Goal: Task Accomplishment & Management: Manage account settings

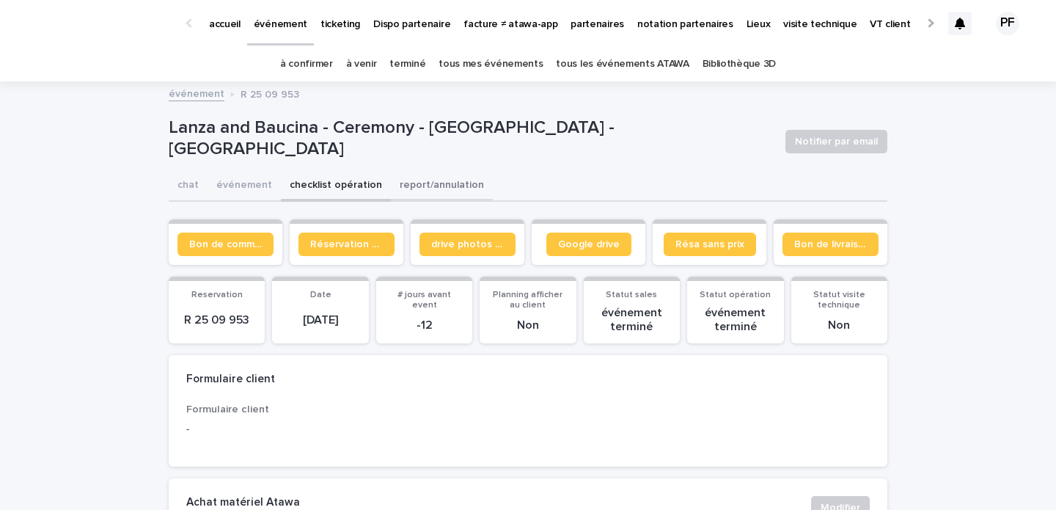
click at [448, 187] on button "report/annulation" at bounding box center [442, 186] width 102 height 31
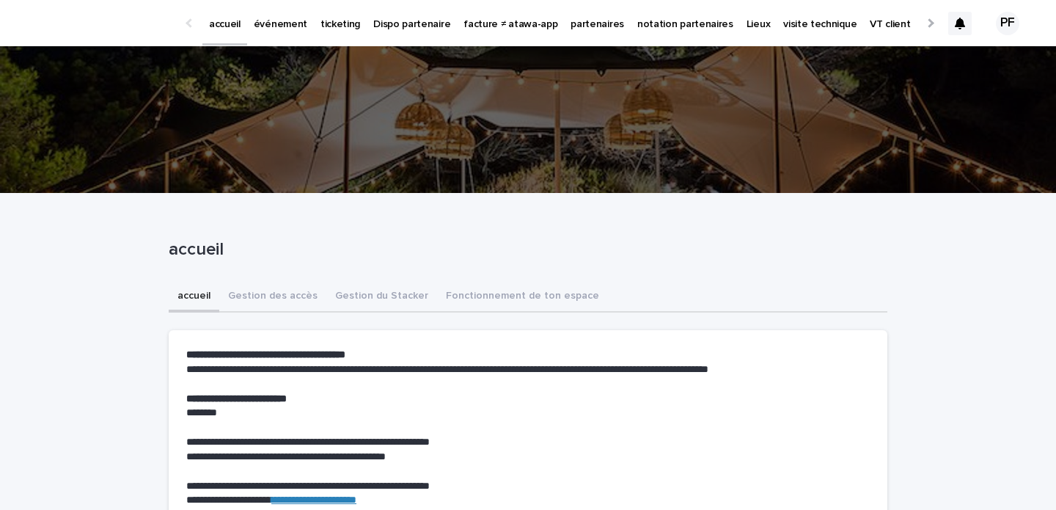
click at [571, 28] on p "partenaires" at bounding box center [598, 15] width 54 height 31
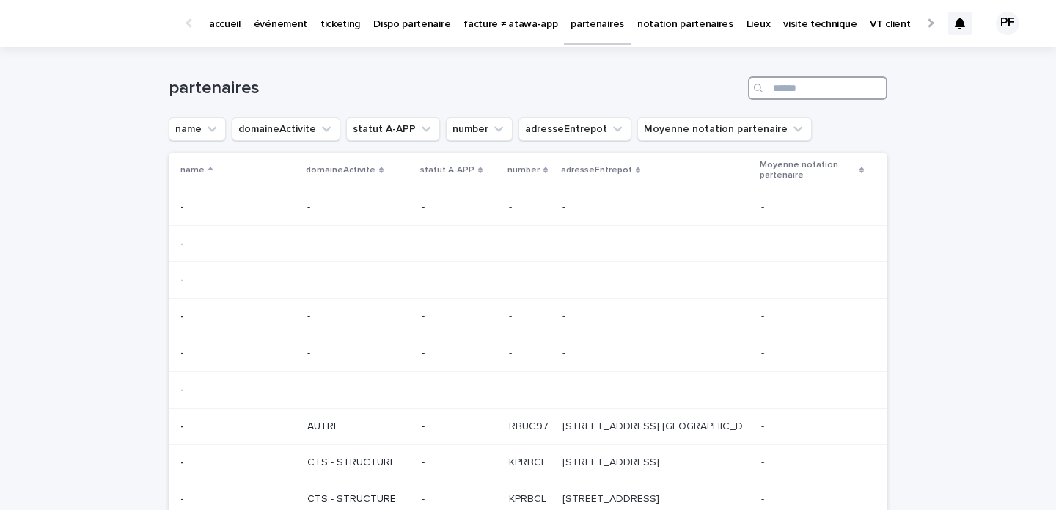
click at [795, 85] on input "Search" at bounding box center [817, 87] width 139 height 23
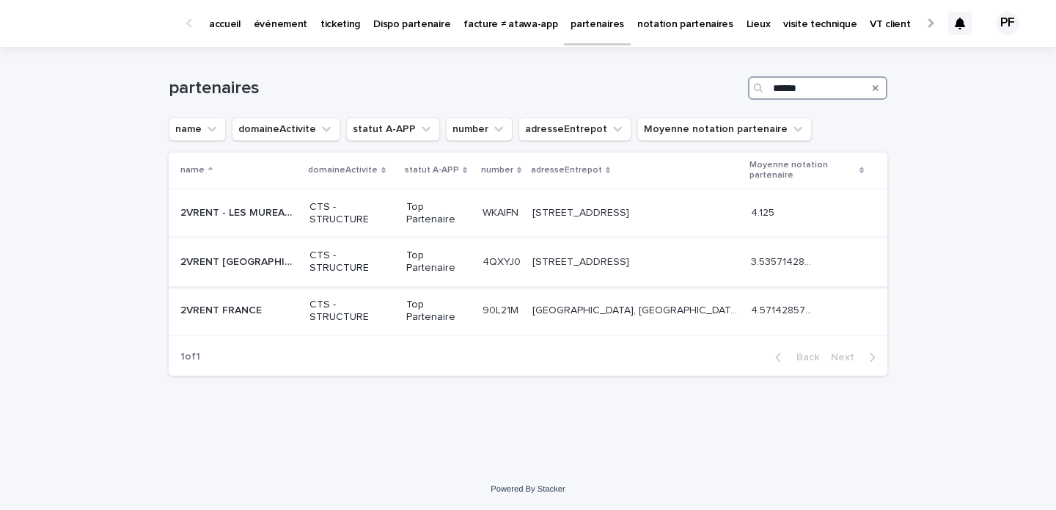
type input "******"
click at [237, 258] on p "2VRENT [GEOGRAPHIC_DATA]" at bounding box center [240, 260] width 120 height 15
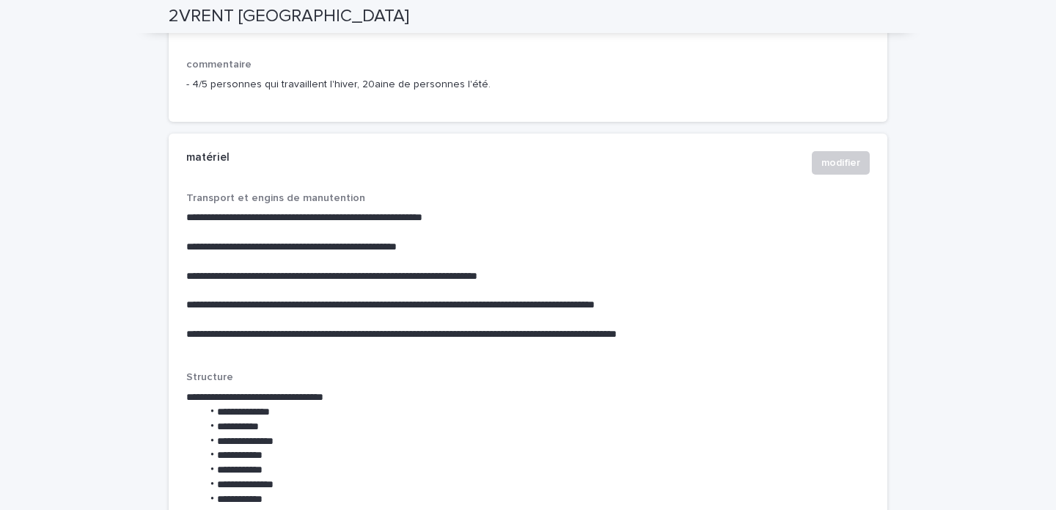
scroll to position [3062, 0]
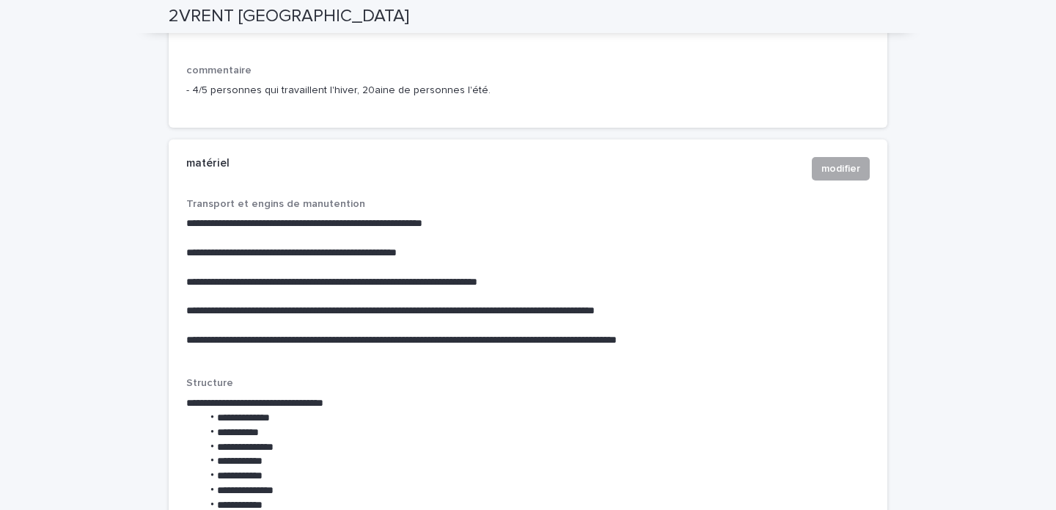
click at [839, 176] on span "modifier" at bounding box center [841, 168] width 39 height 15
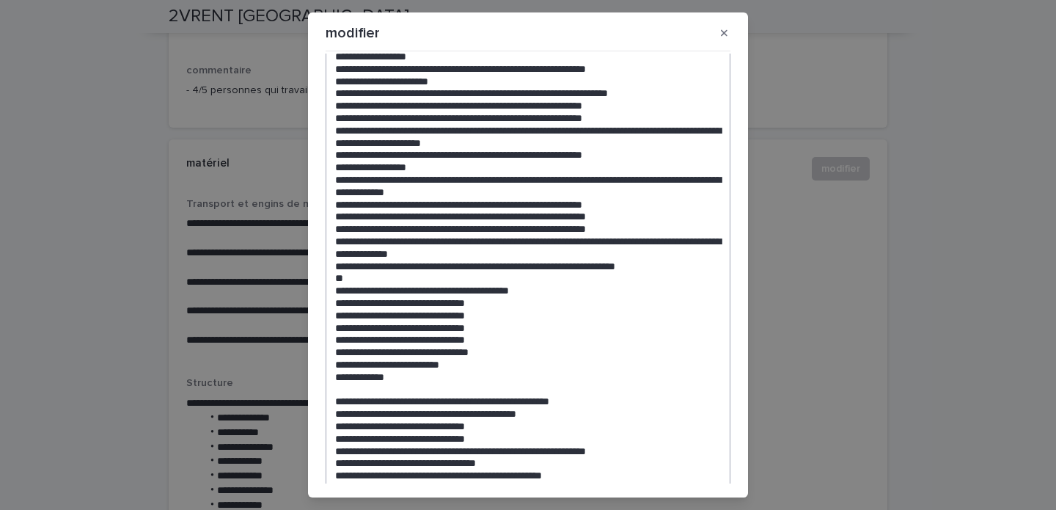
scroll to position [456, 0]
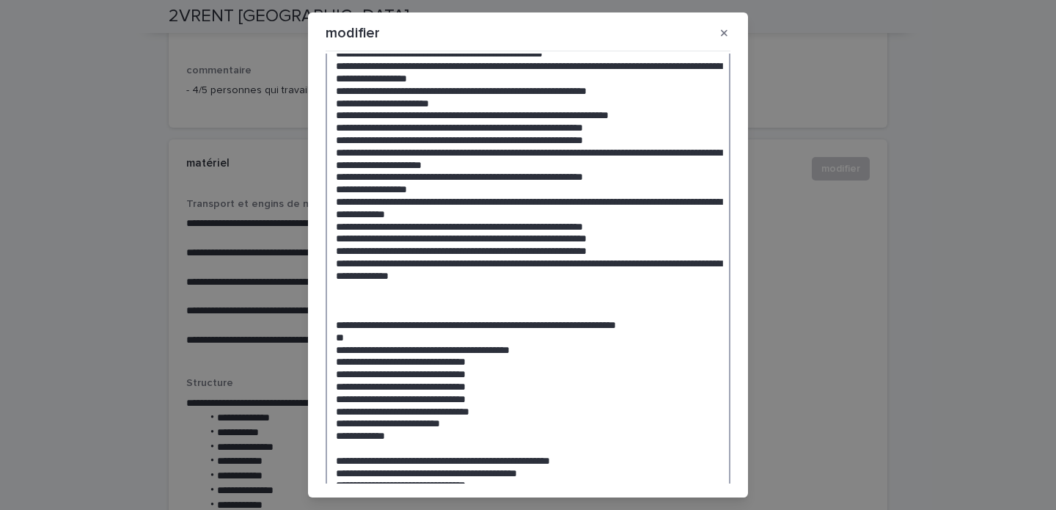
paste textarea "**********"
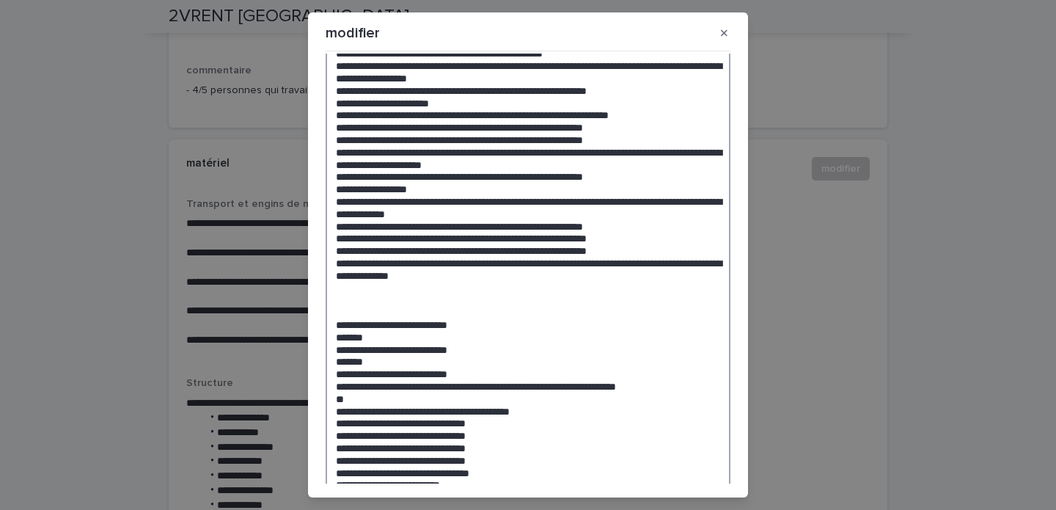
drag, startPoint x: 497, startPoint y: 277, endPoint x: 359, endPoint y: 263, distance: 138.0
drag, startPoint x: 519, startPoint y: 275, endPoint x: 326, endPoint y: 263, distance: 193.3
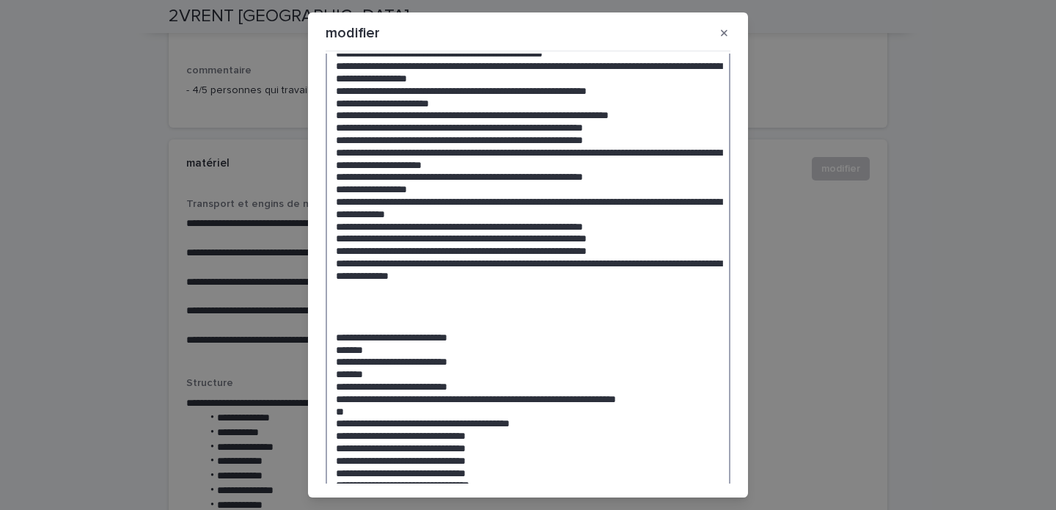
paste textarea "**********"
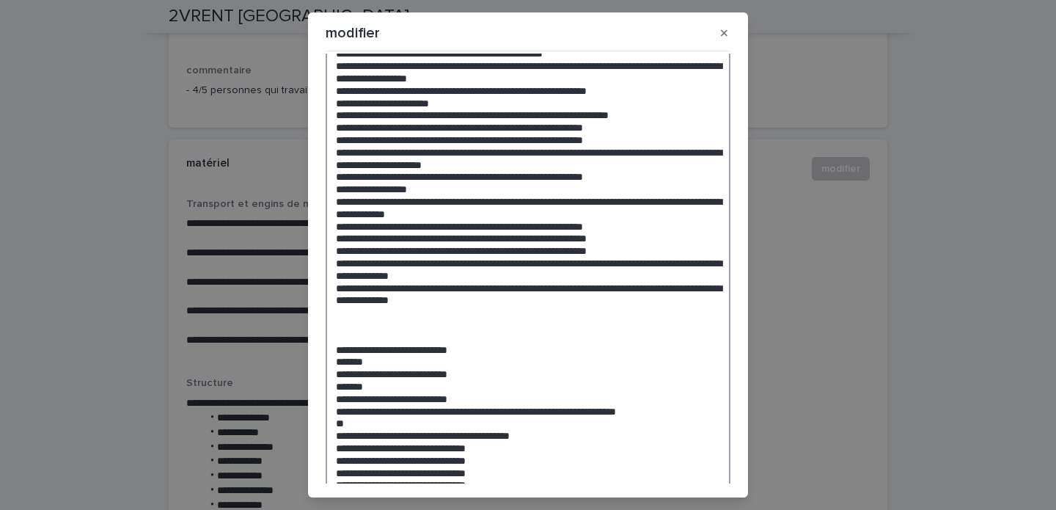
drag, startPoint x: 486, startPoint y: 277, endPoint x: 631, endPoint y: 261, distance: 146.2
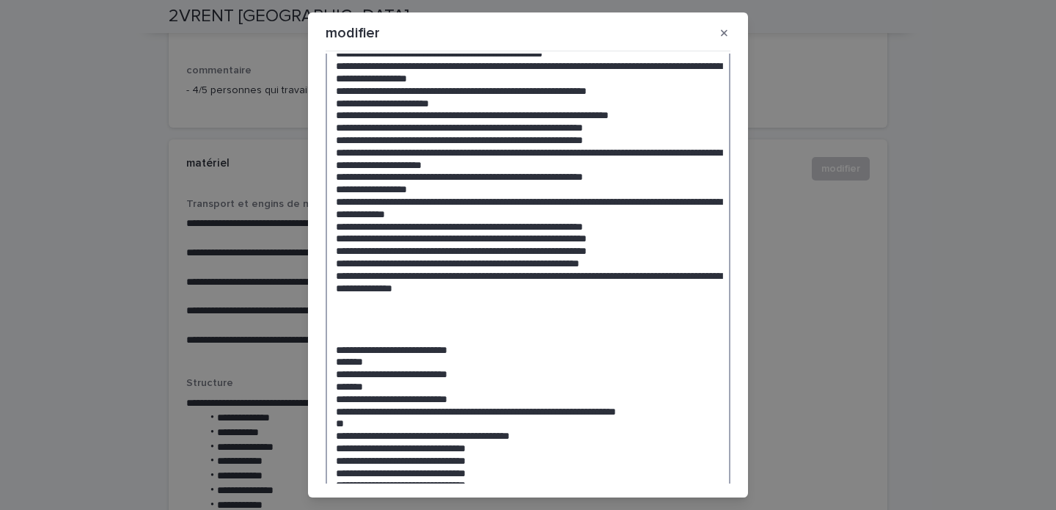
paste textarea "**********"
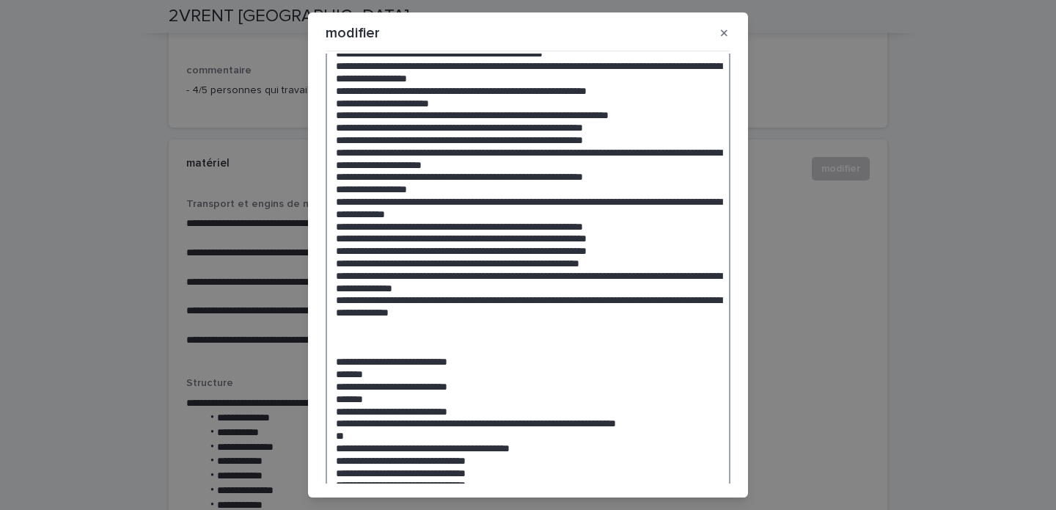
drag, startPoint x: 540, startPoint y: 312, endPoint x: 429, endPoint y: 300, distance: 111.4
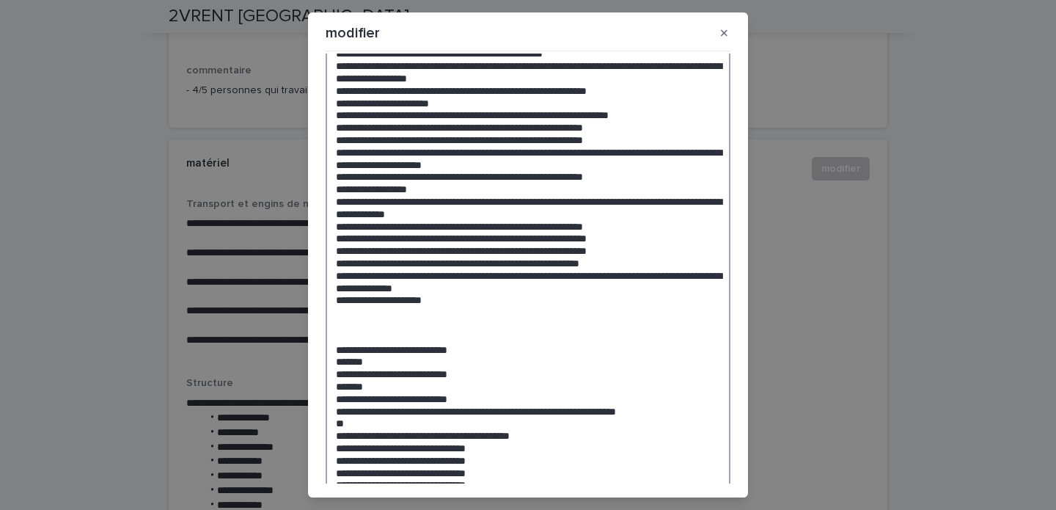
drag, startPoint x: 444, startPoint y: 300, endPoint x: 318, endPoint y: 300, distance: 125.4
click at [318, 300] on section "**********" at bounding box center [528, 254] width 440 height 484
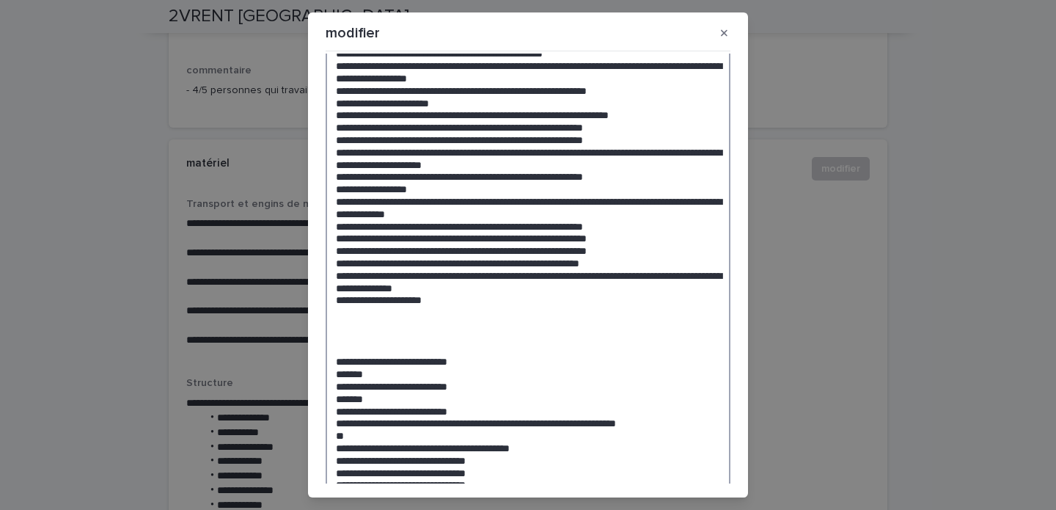
paste textarea "**********"
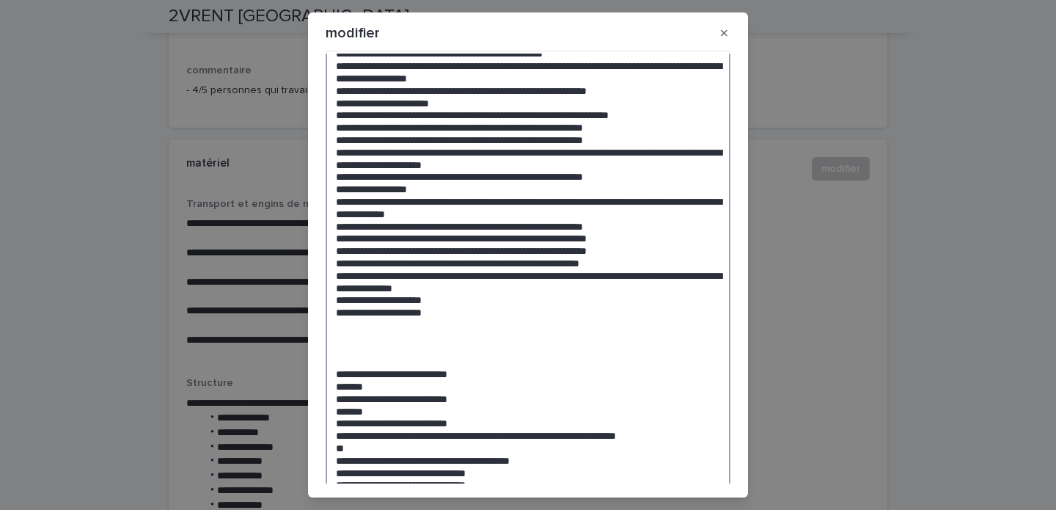
paste textarea "**********"
drag, startPoint x: 435, startPoint y: 310, endPoint x: 405, endPoint y: 310, distance: 30.1
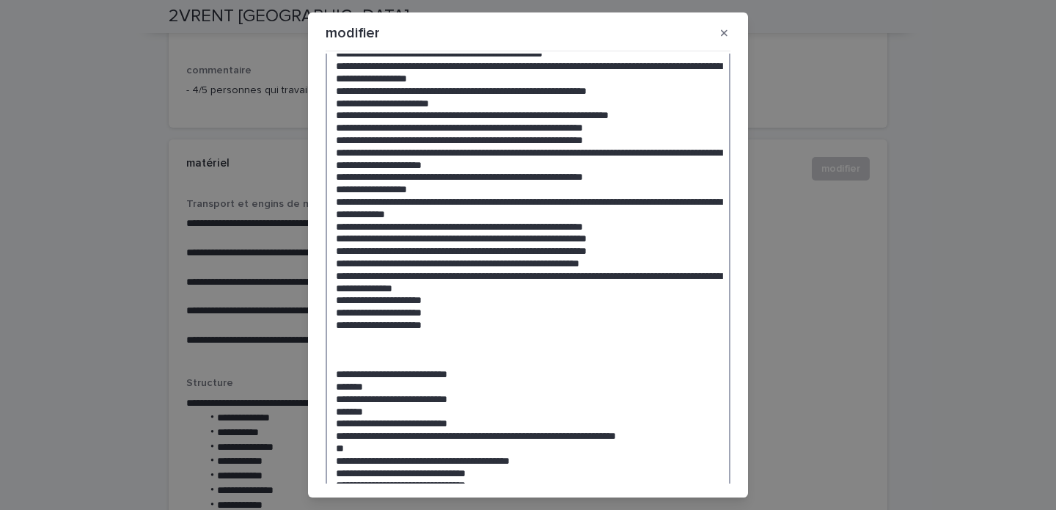
drag, startPoint x: 492, startPoint y: 423, endPoint x: 339, endPoint y: 367, distance: 163.4
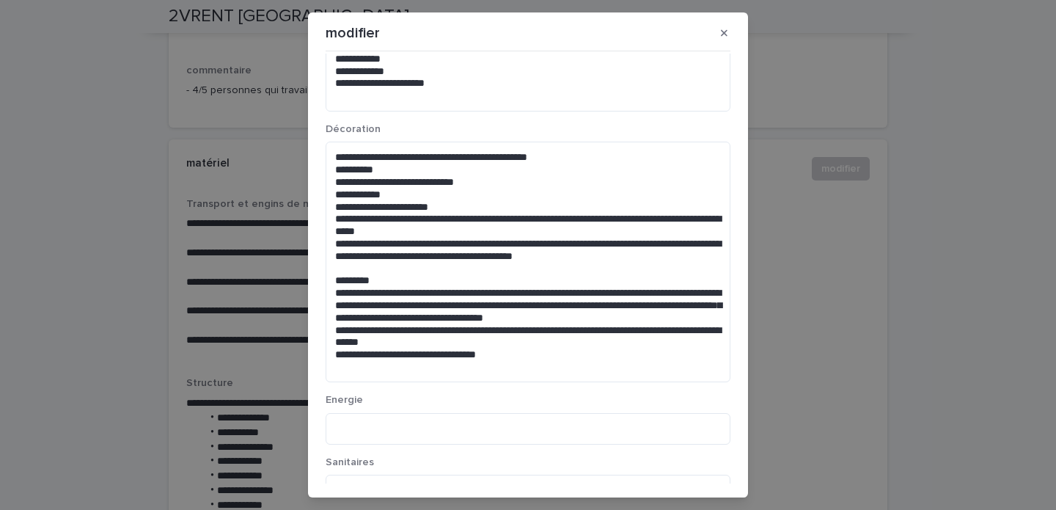
scroll to position [2738, 0]
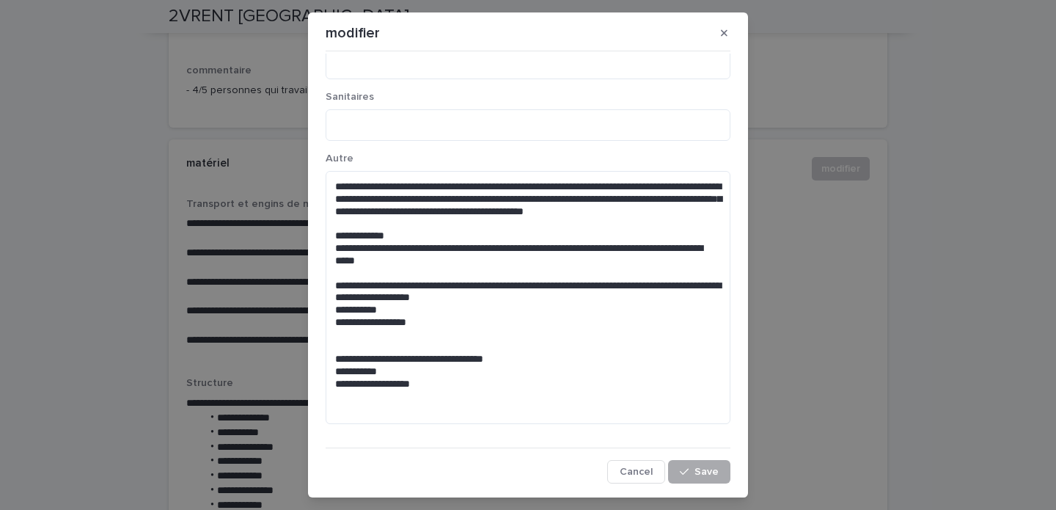
type textarea "**********"
click at [697, 468] on span "Save" at bounding box center [707, 472] width 24 height 10
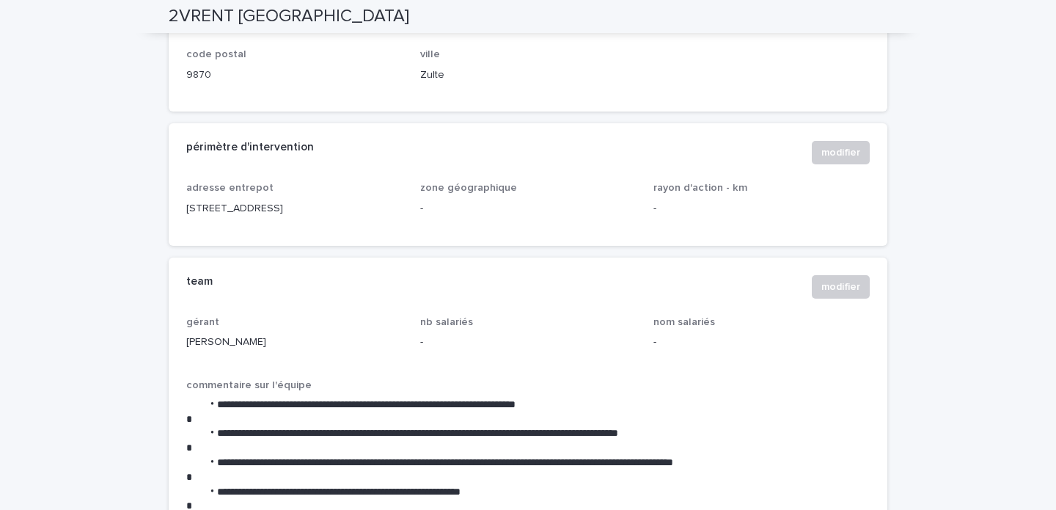
scroll to position [0, 0]
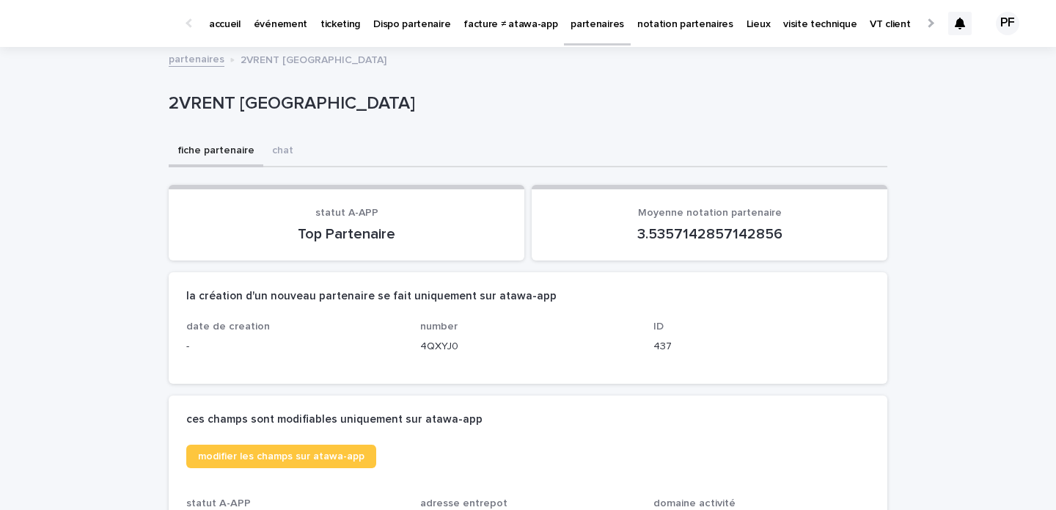
click at [344, 26] on p "ticketing" at bounding box center [341, 15] width 40 height 31
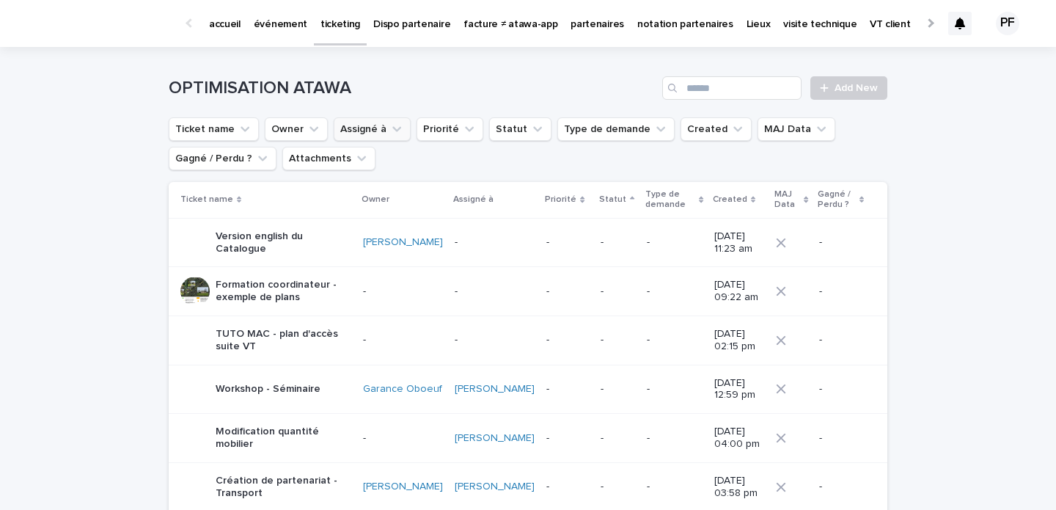
click at [376, 132] on button "Assigné à" at bounding box center [372, 128] width 77 height 23
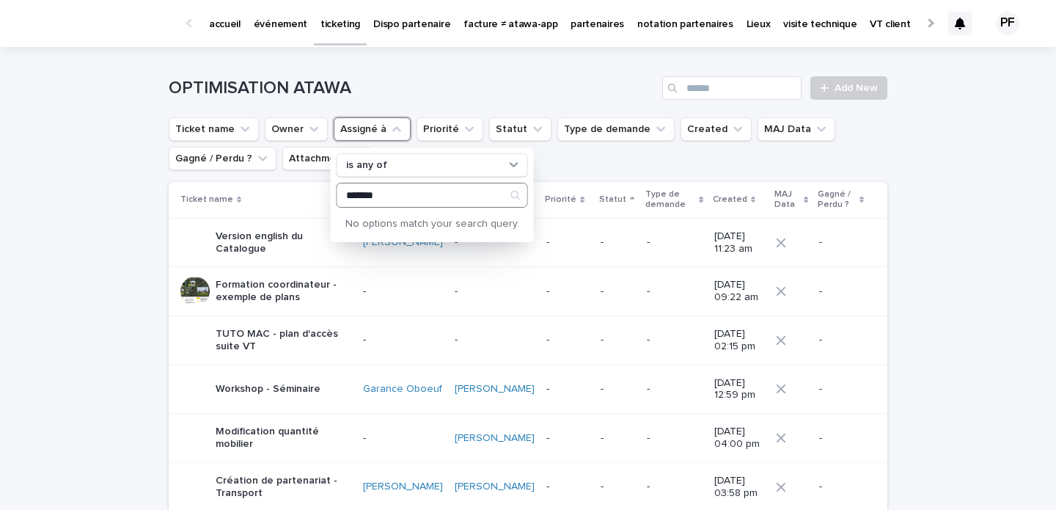
click at [352, 194] on input "*******" at bounding box center [432, 194] width 190 height 23
type input "*******"
click at [376, 216] on div "[PERSON_NAME]" at bounding box center [431, 223] width 188 height 23
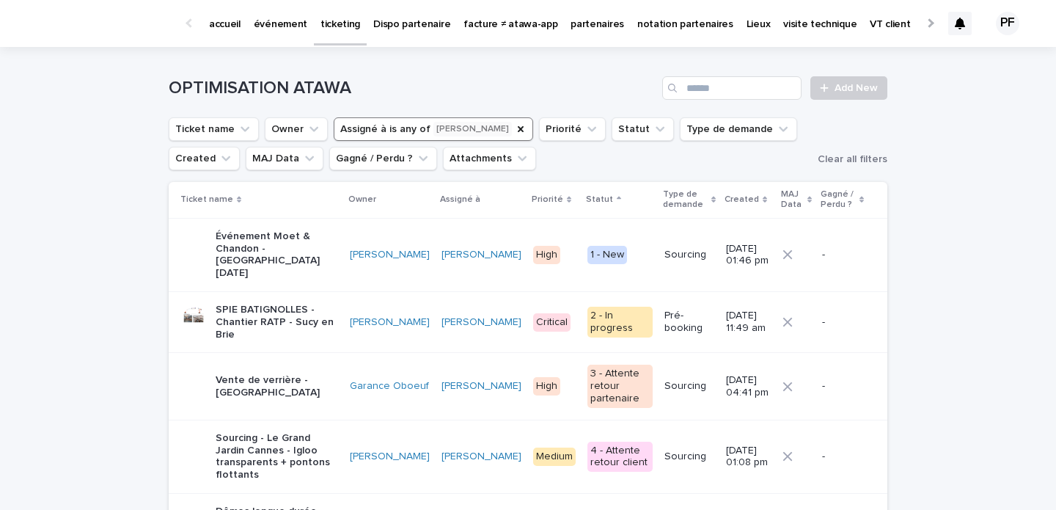
scroll to position [96, 0]
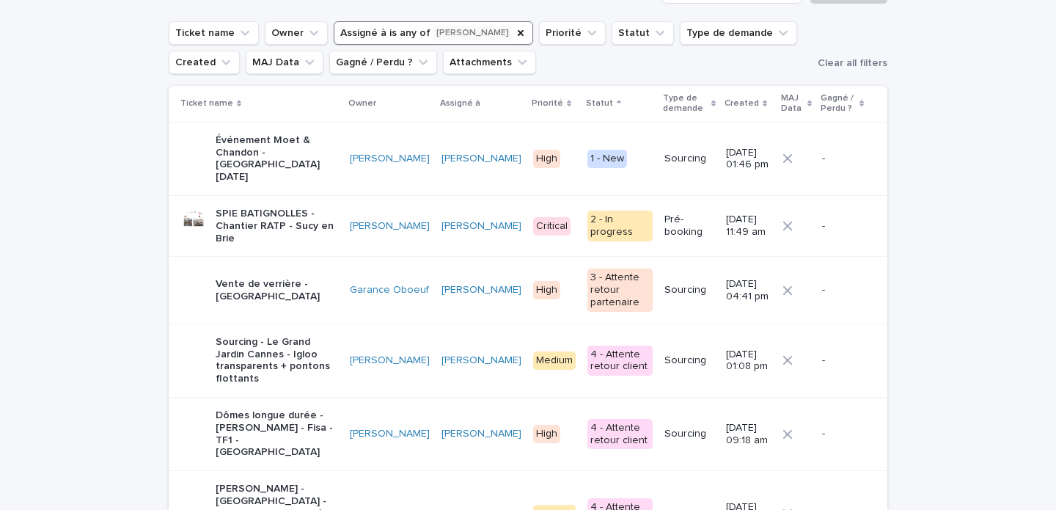
click at [271, 208] on p "SPIE BATIGNOLLES - Chantier RATP - Sucy en Brie" at bounding box center [277, 226] width 123 height 37
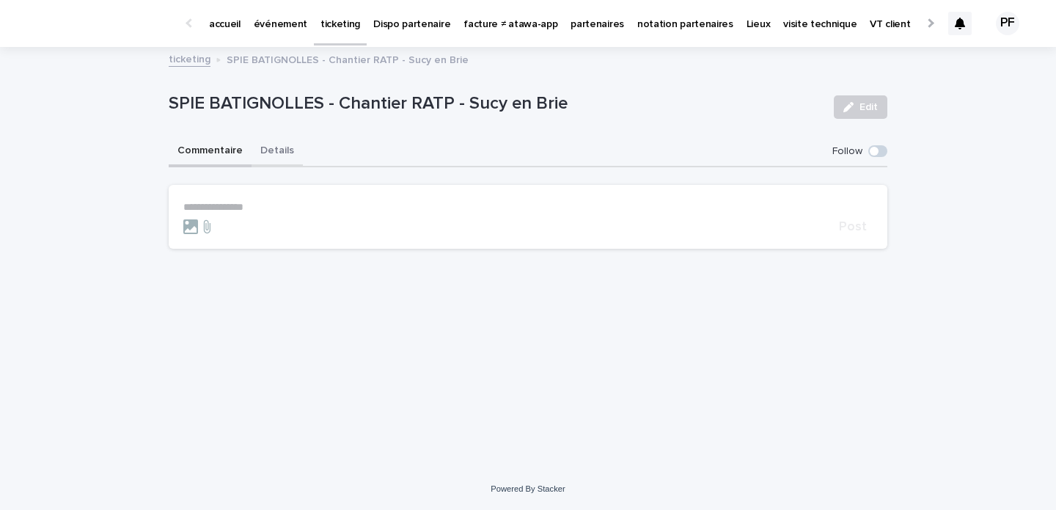
click at [285, 147] on button "Details" at bounding box center [277, 151] width 51 height 31
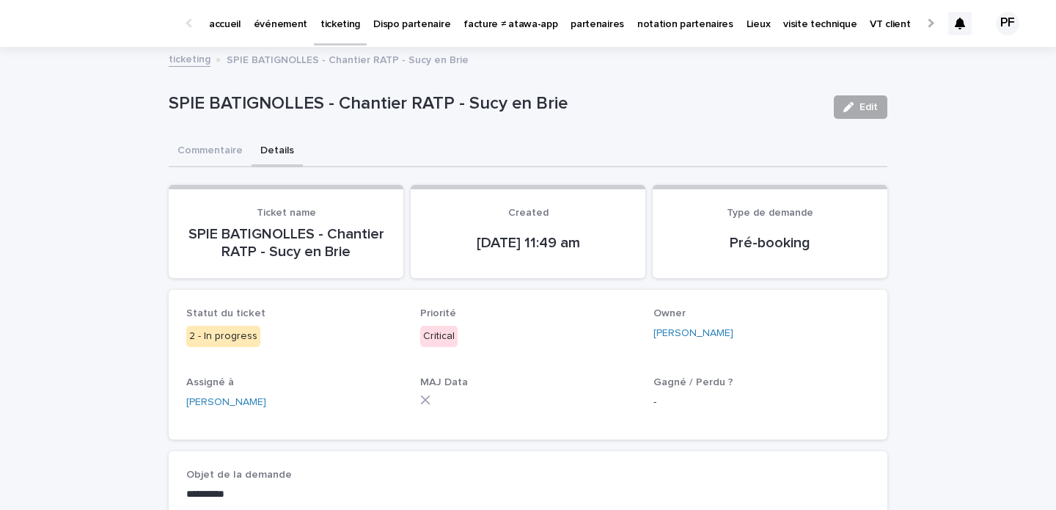
click at [868, 104] on span "Edit" at bounding box center [869, 107] width 18 height 10
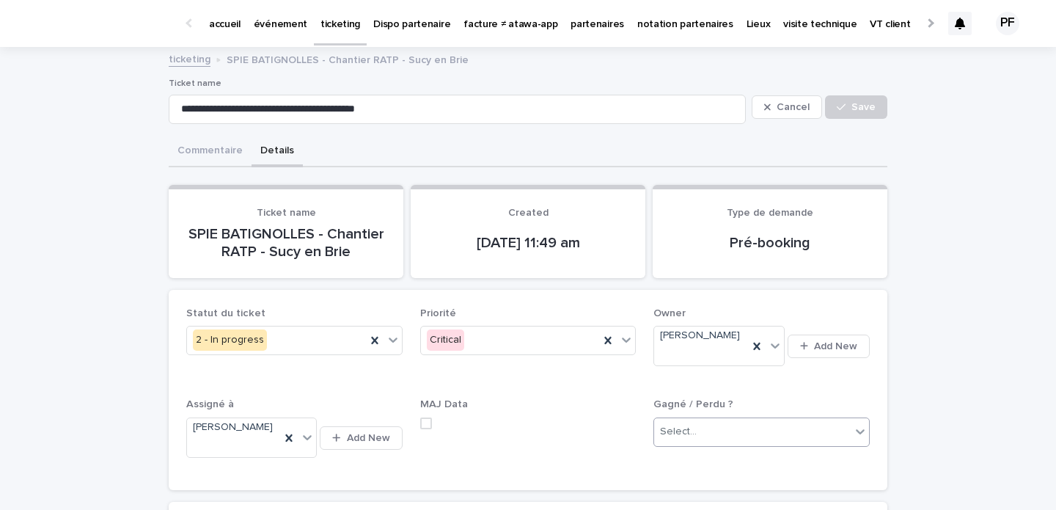
click at [724, 423] on div "Select..." at bounding box center [752, 432] width 197 height 24
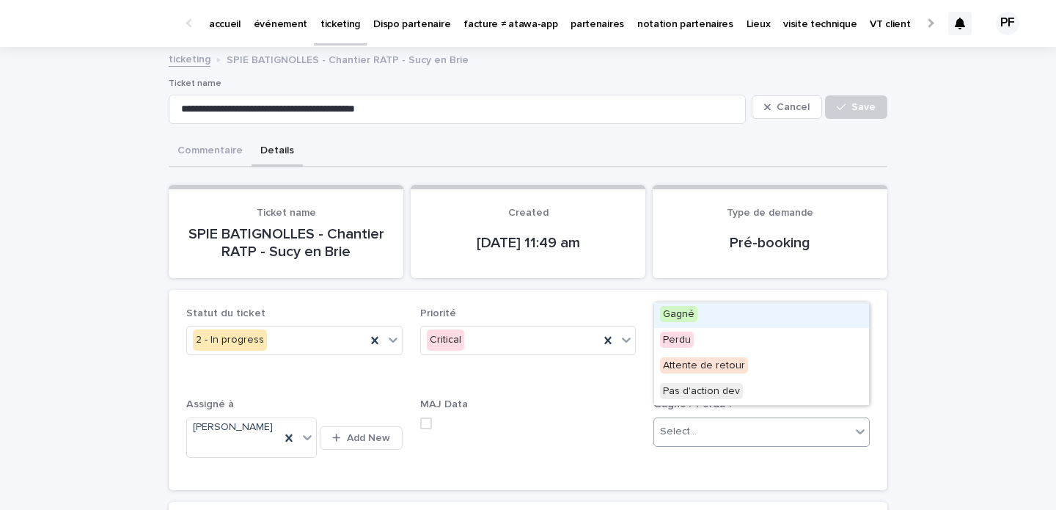
click at [718, 313] on div "Gagné" at bounding box center [761, 315] width 215 height 26
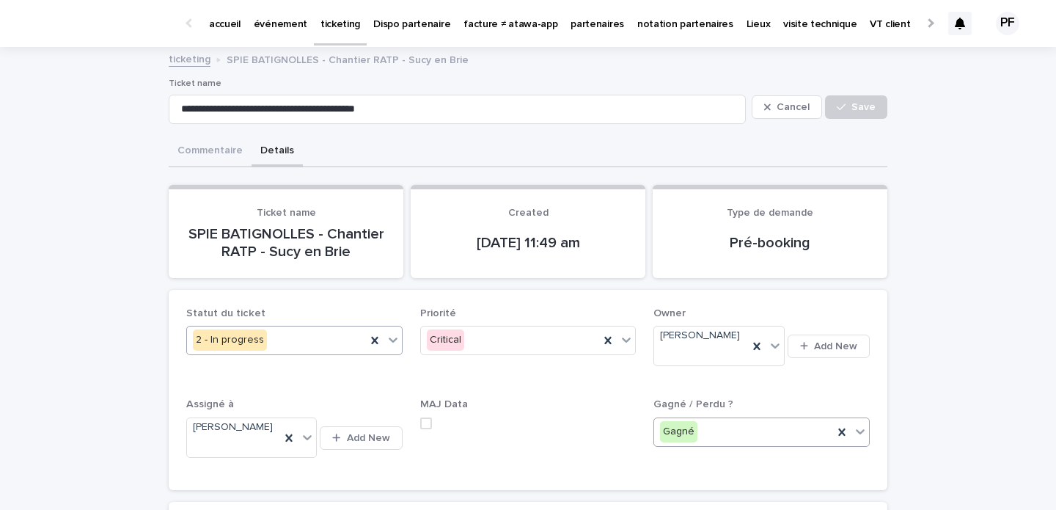
click at [332, 339] on div "2 - In progress" at bounding box center [276, 340] width 179 height 24
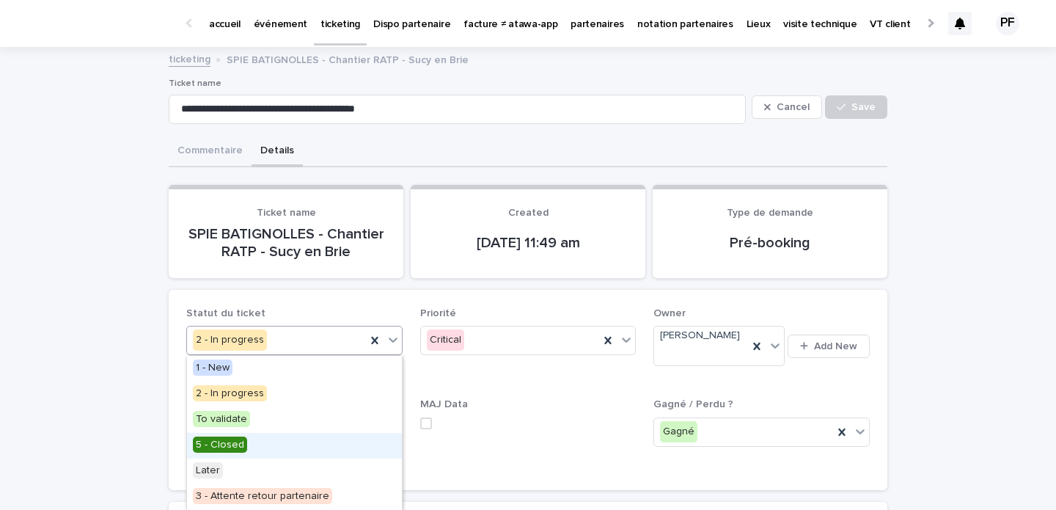
click at [251, 446] on div "5 - Closed" at bounding box center [294, 446] width 215 height 26
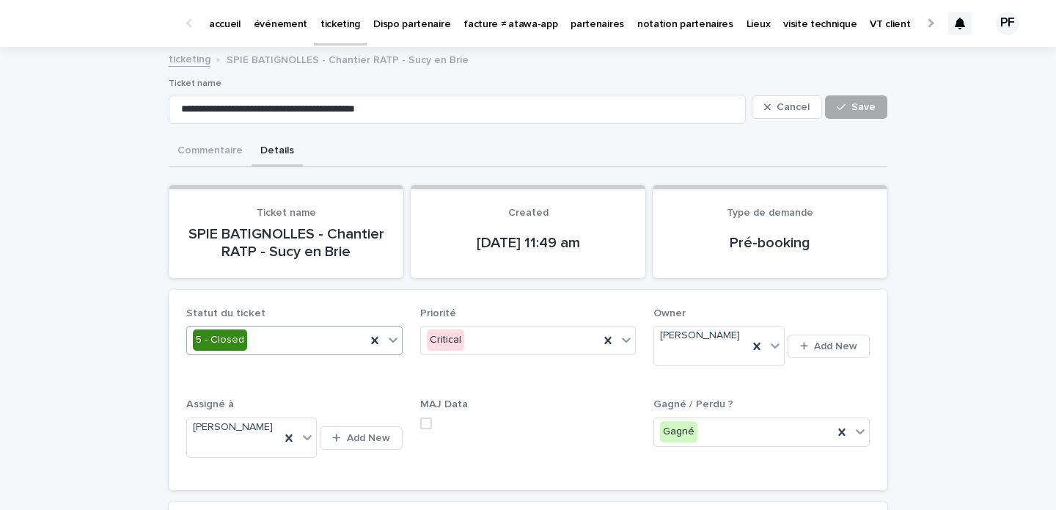
click at [872, 107] on span "Save" at bounding box center [864, 107] width 24 height 10
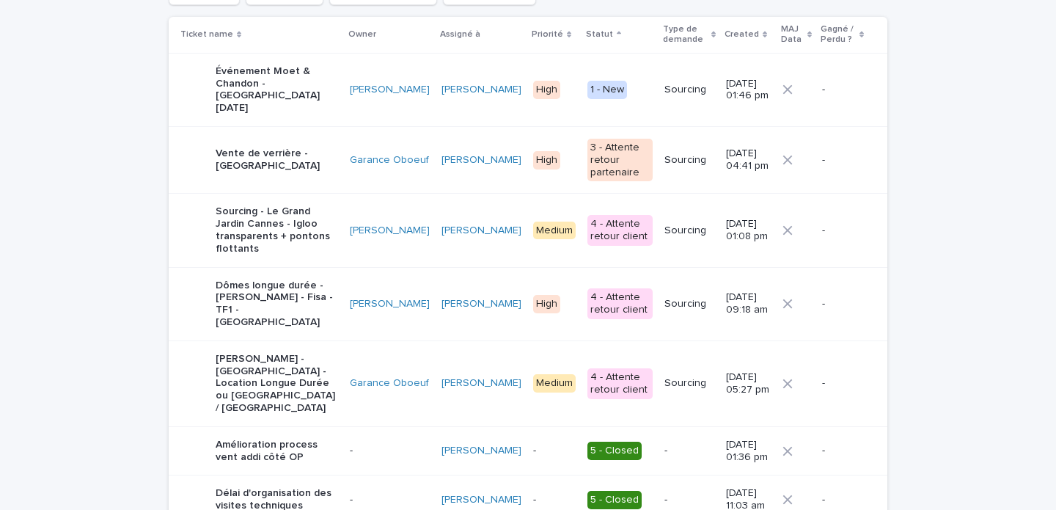
scroll to position [150, 0]
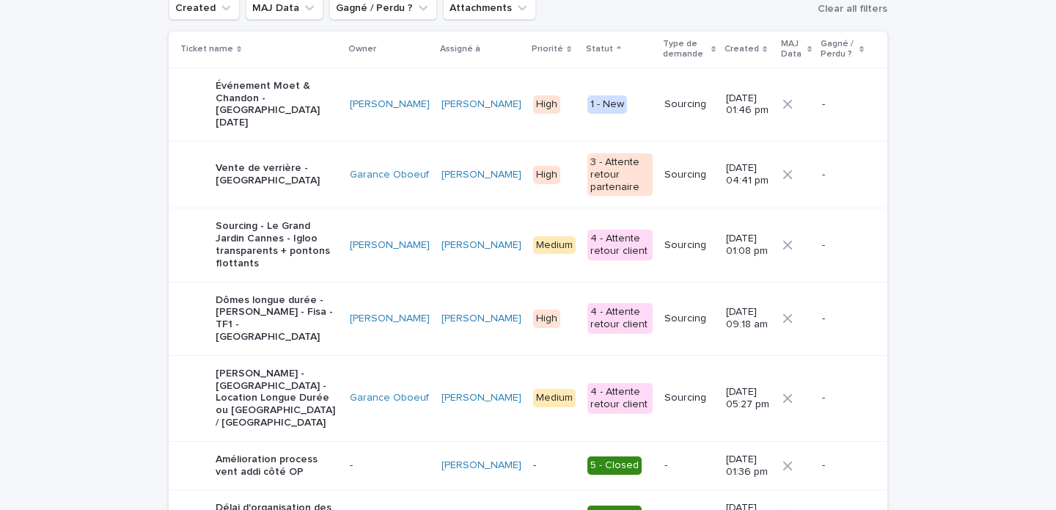
click at [247, 238] on p "Sourcing - Le Grand Jardin Cannes - Igloo transparents + pontons flottants" at bounding box center [277, 244] width 123 height 49
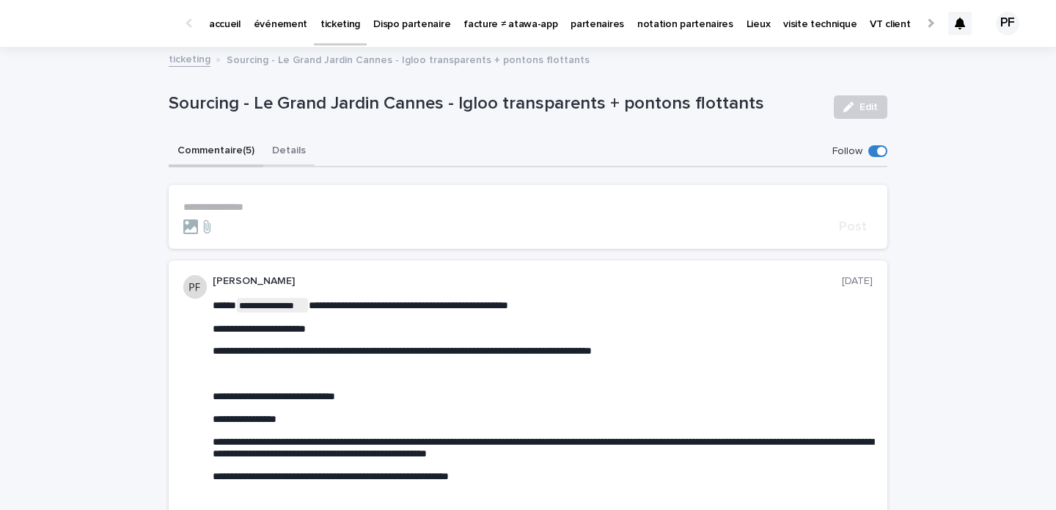
click at [290, 153] on button "Details" at bounding box center [288, 151] width 51 height 31
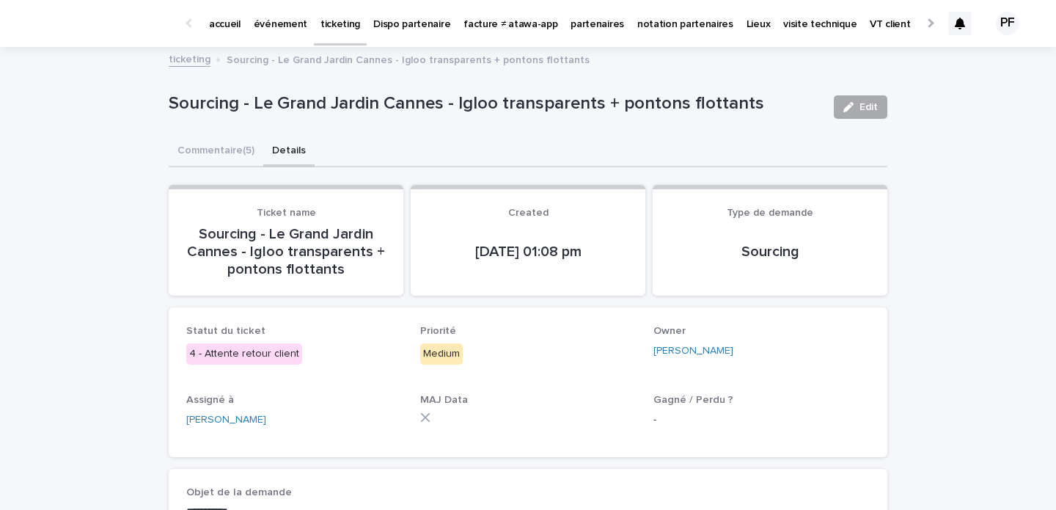
click at [863, 103] on span "Edit" at bounding box center [869, 107] width 18 height 10
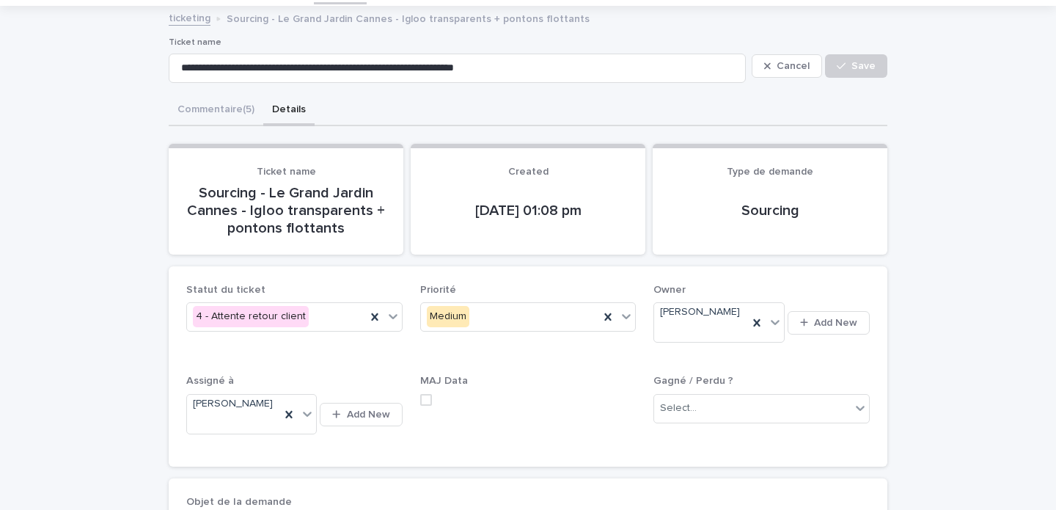
scroll to position [137, 0]
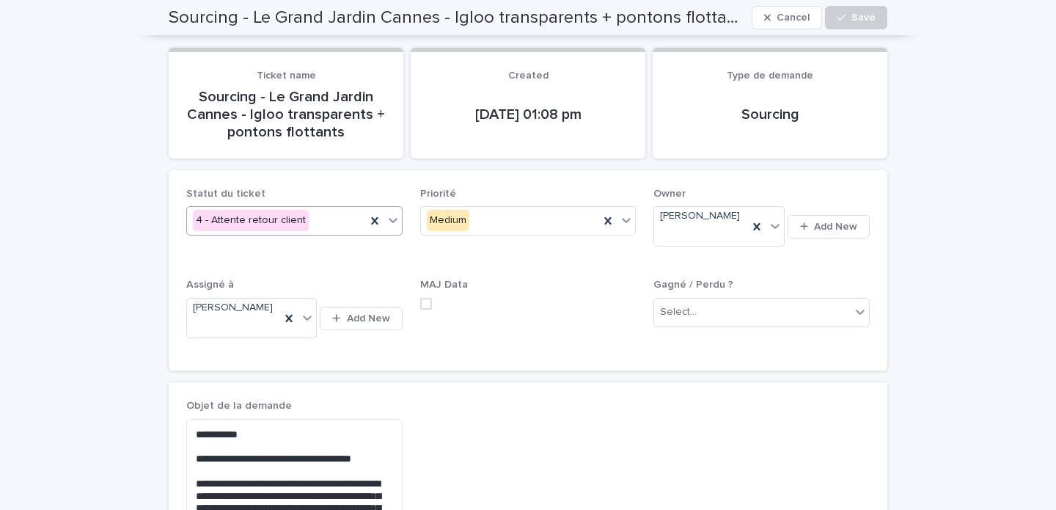
click at [307, 227] on div "4 - Attente retour client" at bounding box center [276, 220] width 179 height 24
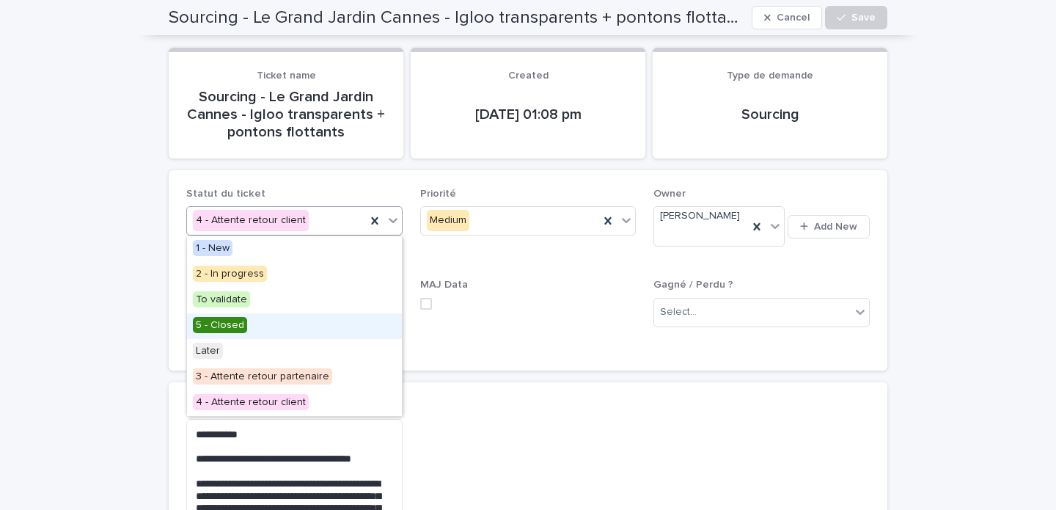
click at [240, 324] on span "5 - Closed" at bounding box center [220, 325] width 54 height 16
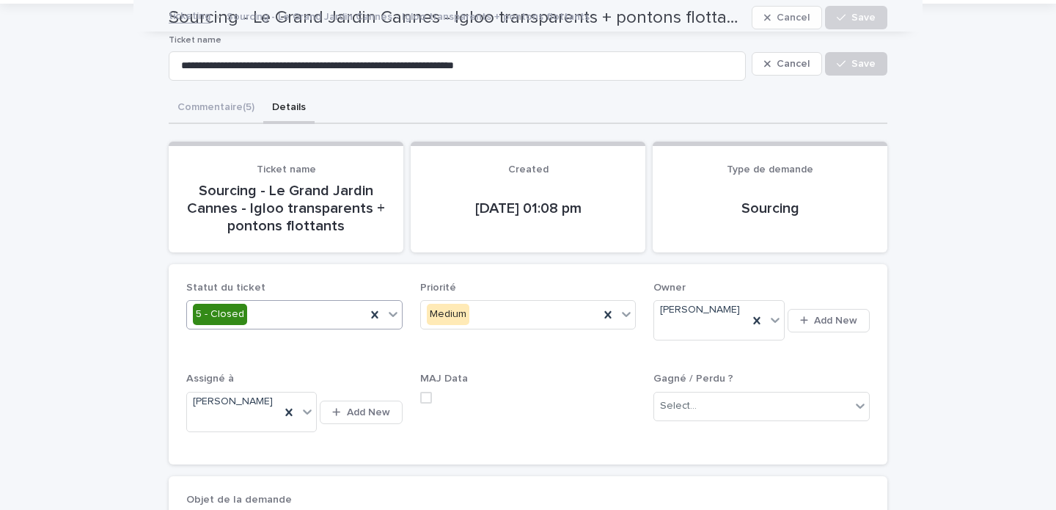
scroll to position [0, 0]
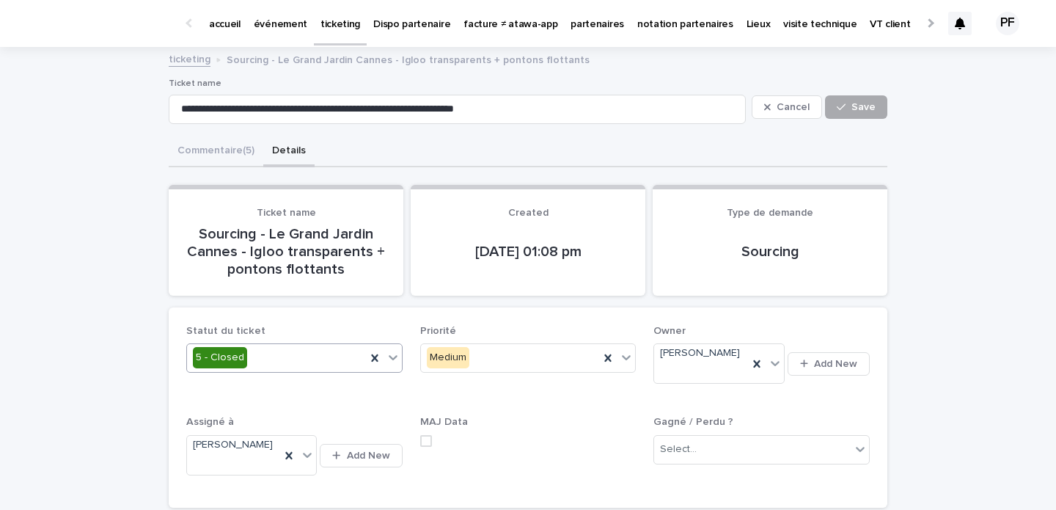
click at [868, 108] on span "Save" at bounding box center [864, 107] width 24 height 10
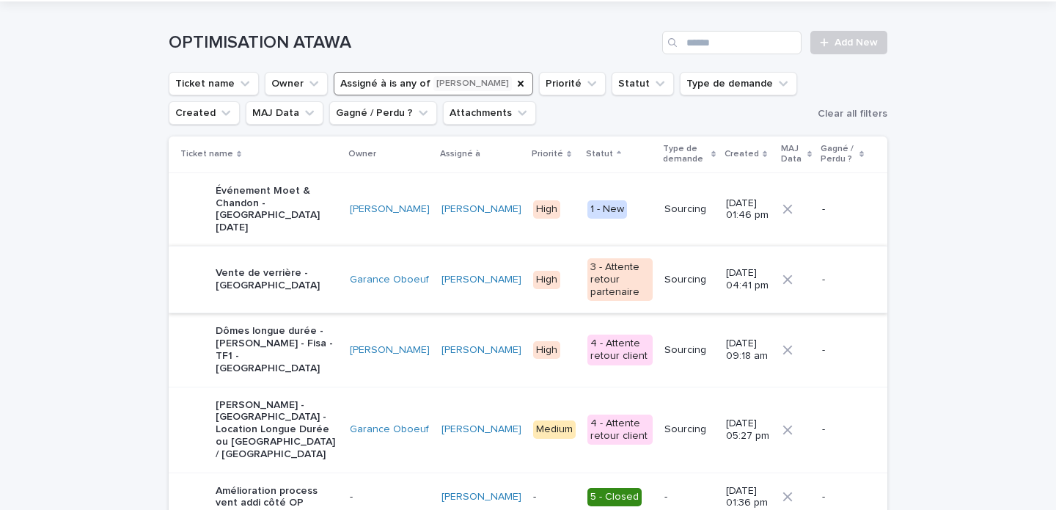
scroll to position [37, 0]
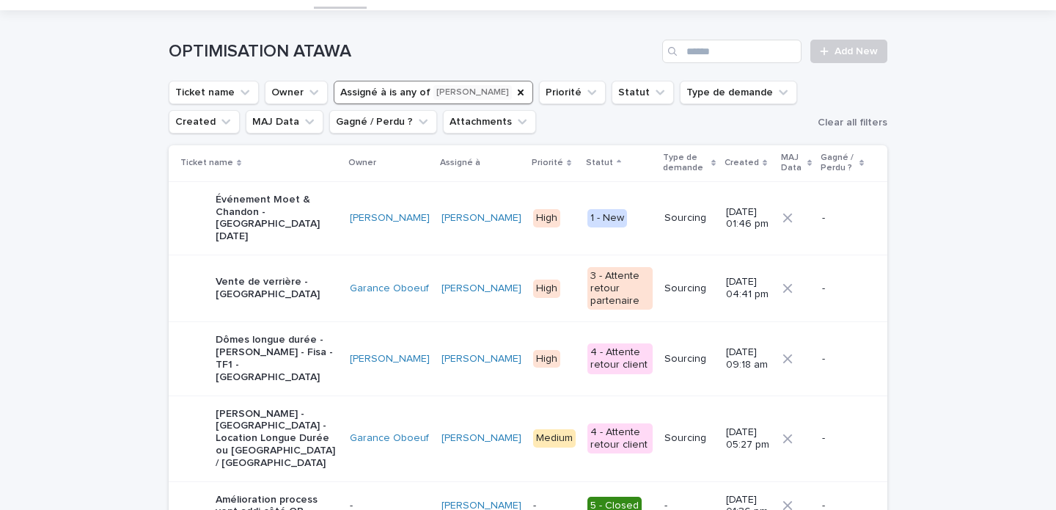
click at [288, 283] on p "Vente de verrière - [GEOGRAPHIC_DATA]" at bounding box center [277, 288] width 123 height 25
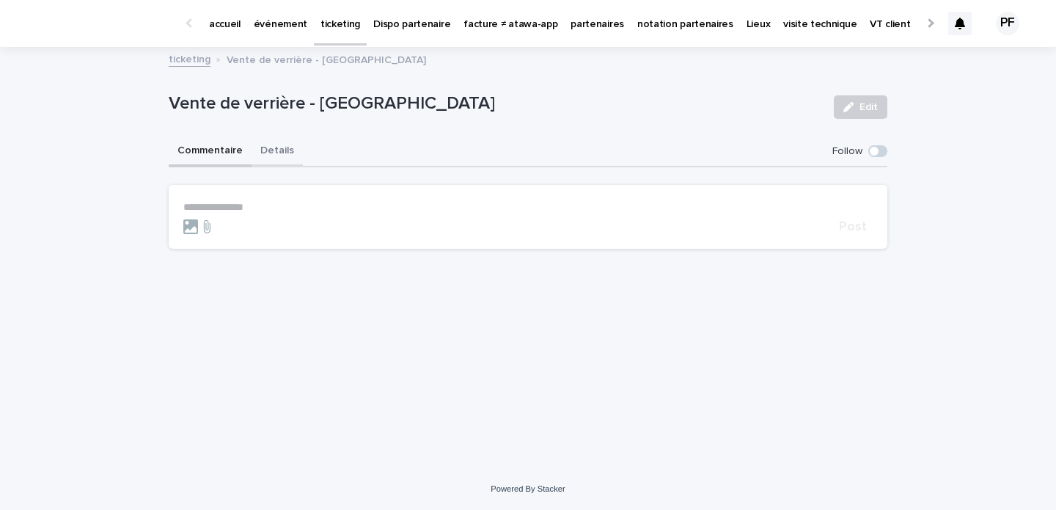
click at [288, 149] on button "Details" at bounding box center [277, 151] width 51 height 31
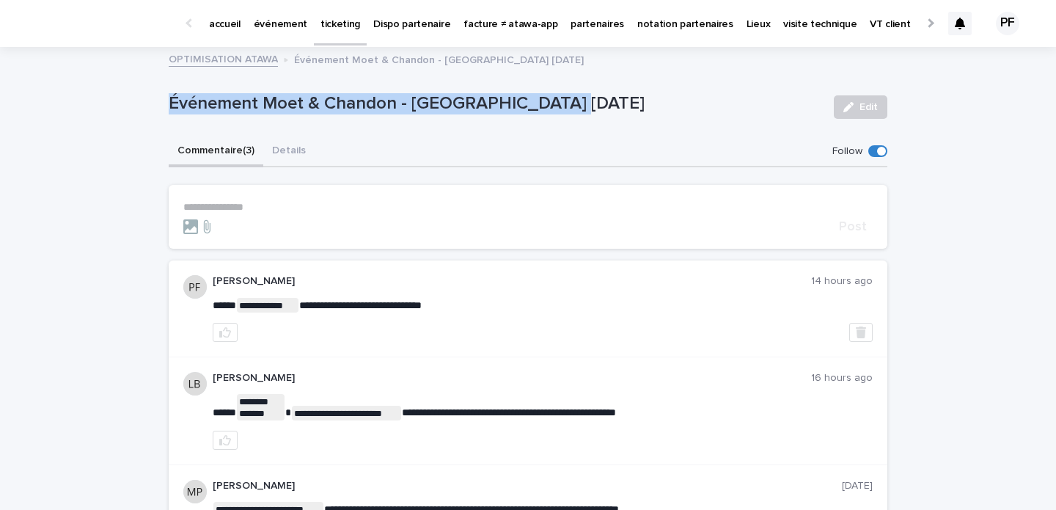
drag, startPoint x: 169, startPoint y: 101, endPoint x: 604, endPoint y: 101, distance: 435.0
click at [604, 101] on p "Événement Moet & Chandon - [GEOGRAPHIC_DATA] [DATE]" at bounding box center [496, 103] width 654 height 21
copy p "Événement Moet & Chandon - [GEOGRAPHIC_DATA] [DATE]"
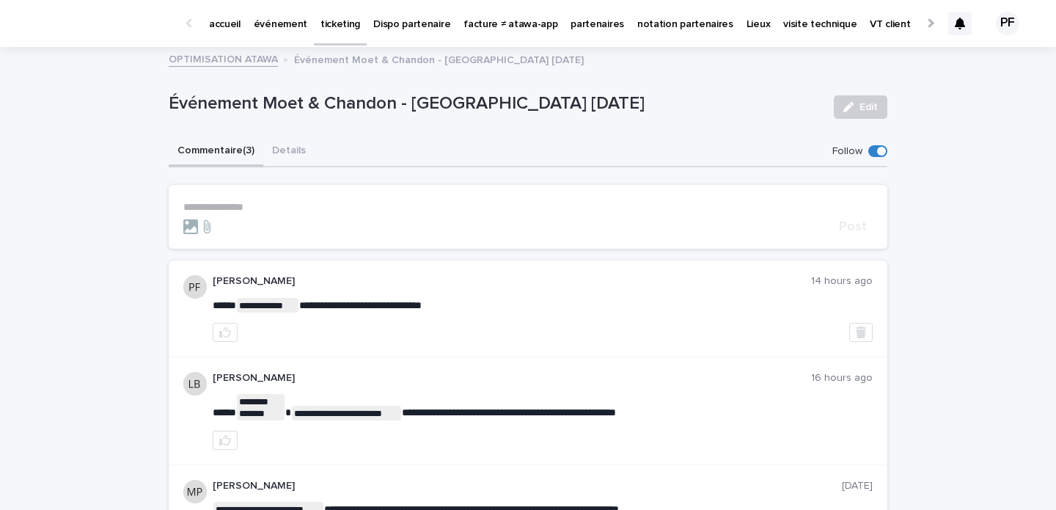
click at [132, 293] on div "**********" at bounding box center [528, 347] width 1056 height 599
click at [289, 142] on button "Details" at bounding box center [288, 151] width 51 height 31
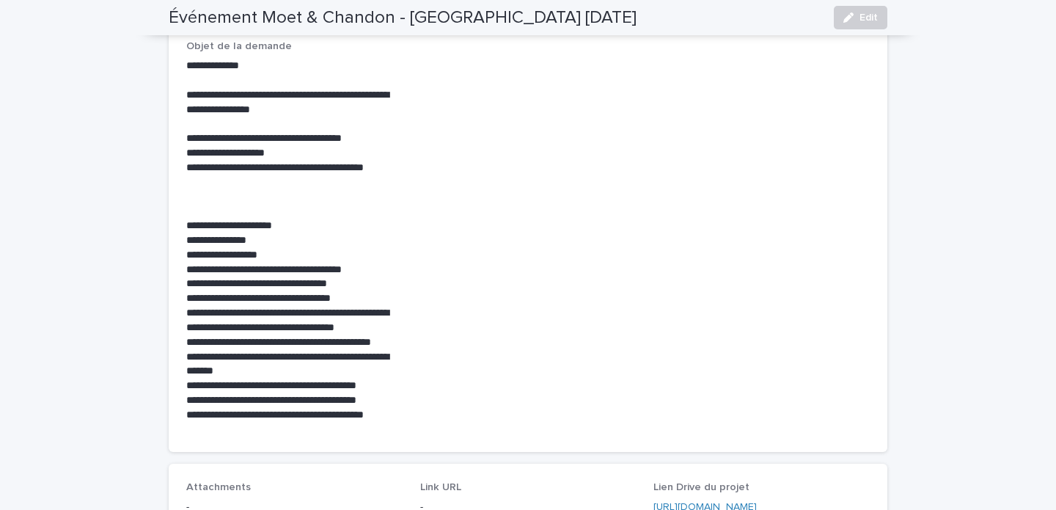
scroll to position [436, 0]
